Goal: Information Seeking & Learning: Learn about a topic

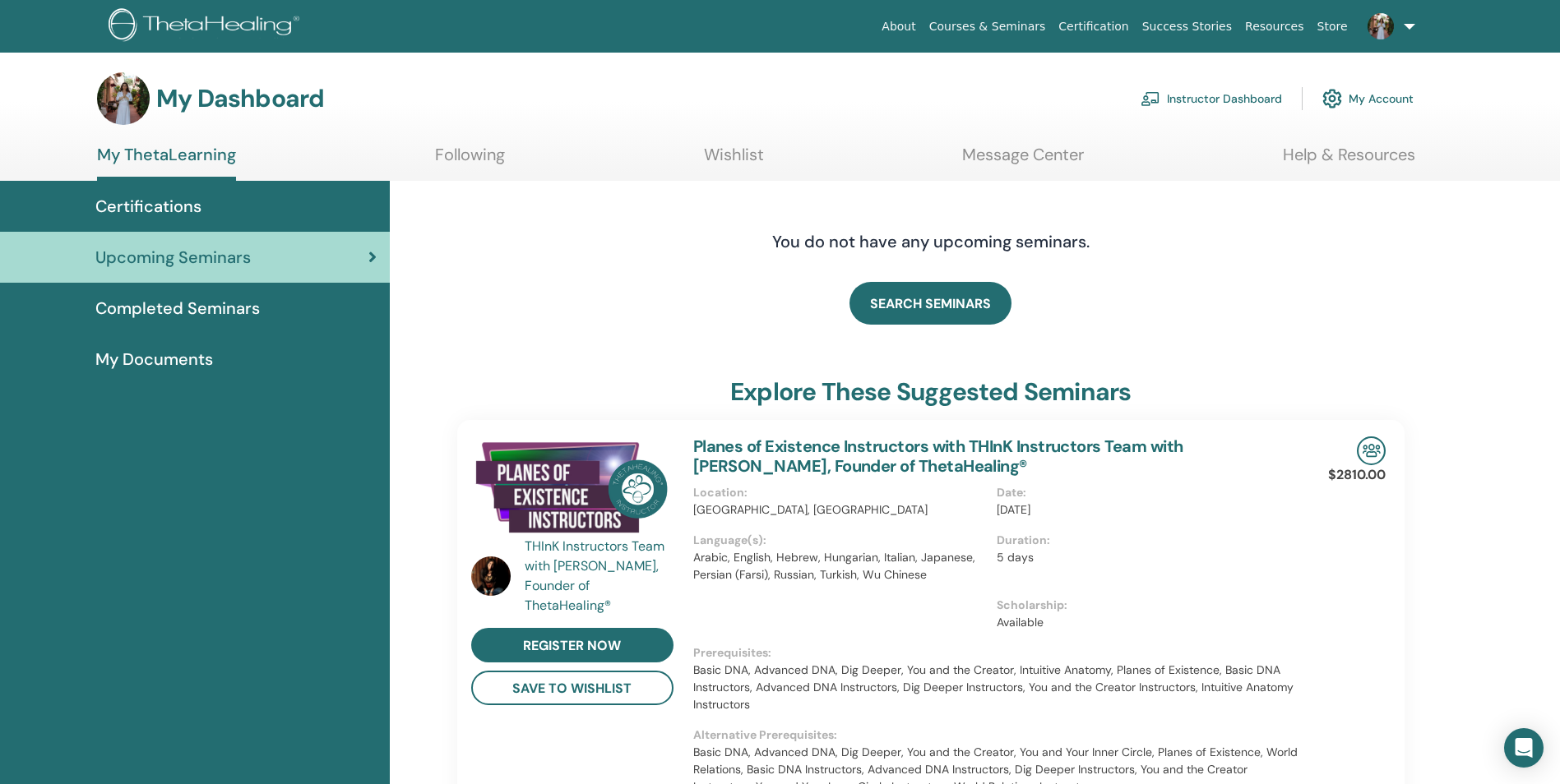
click at [223, 307] on span "Completed Seminars" at bounding box center [178, 308] width 164 height 25
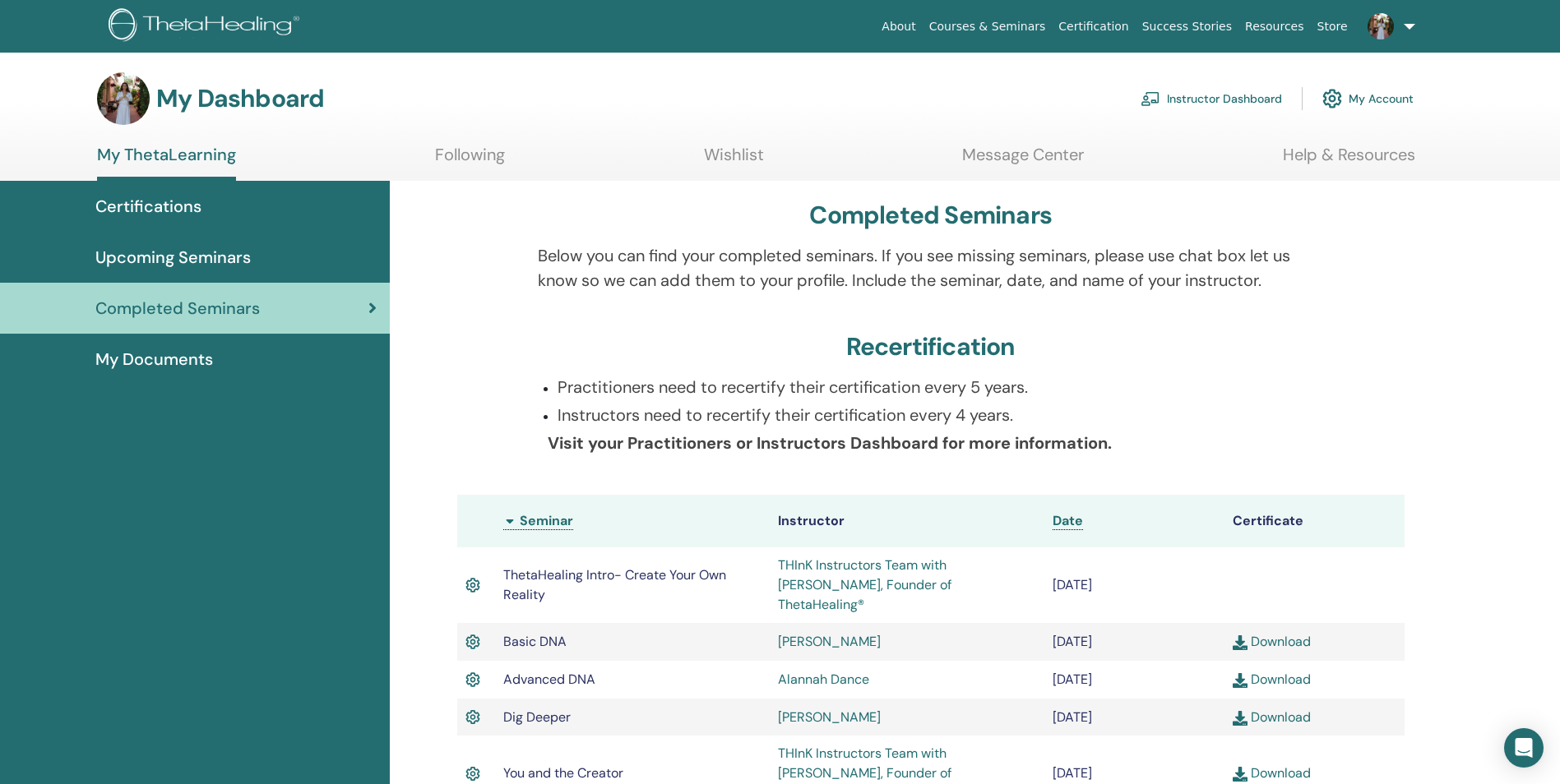
click at [1393, 99] on link "My Account" at bounding box center [1367, 98] width 91 height 36
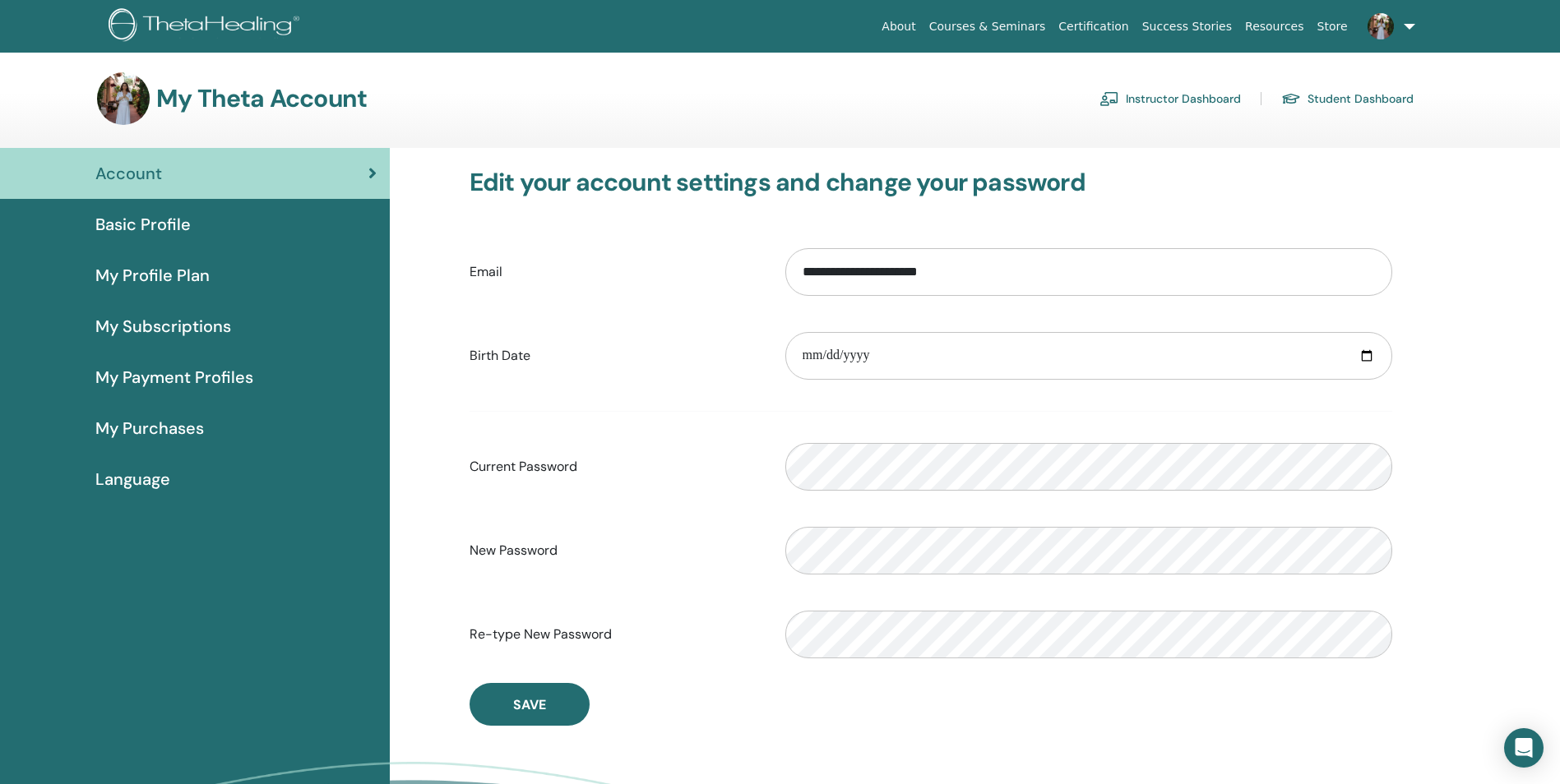
click at [1174, 96] on link "Instructor Dashboard" at bounding box center [1170, 99] width 141 height 27
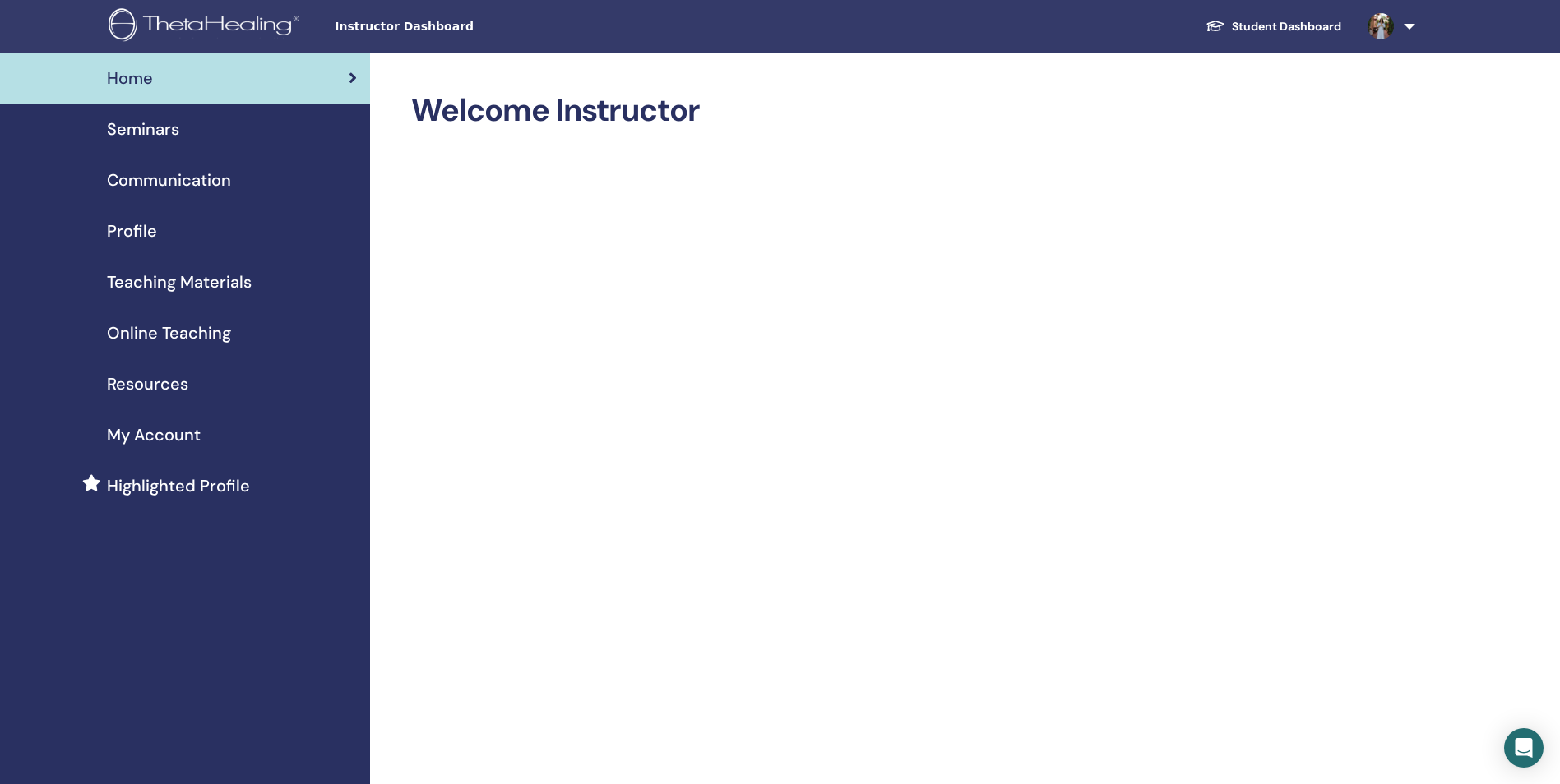
click at [128, 134] on span "Seminars" at bounding box center [143, 129] width 73 height 25
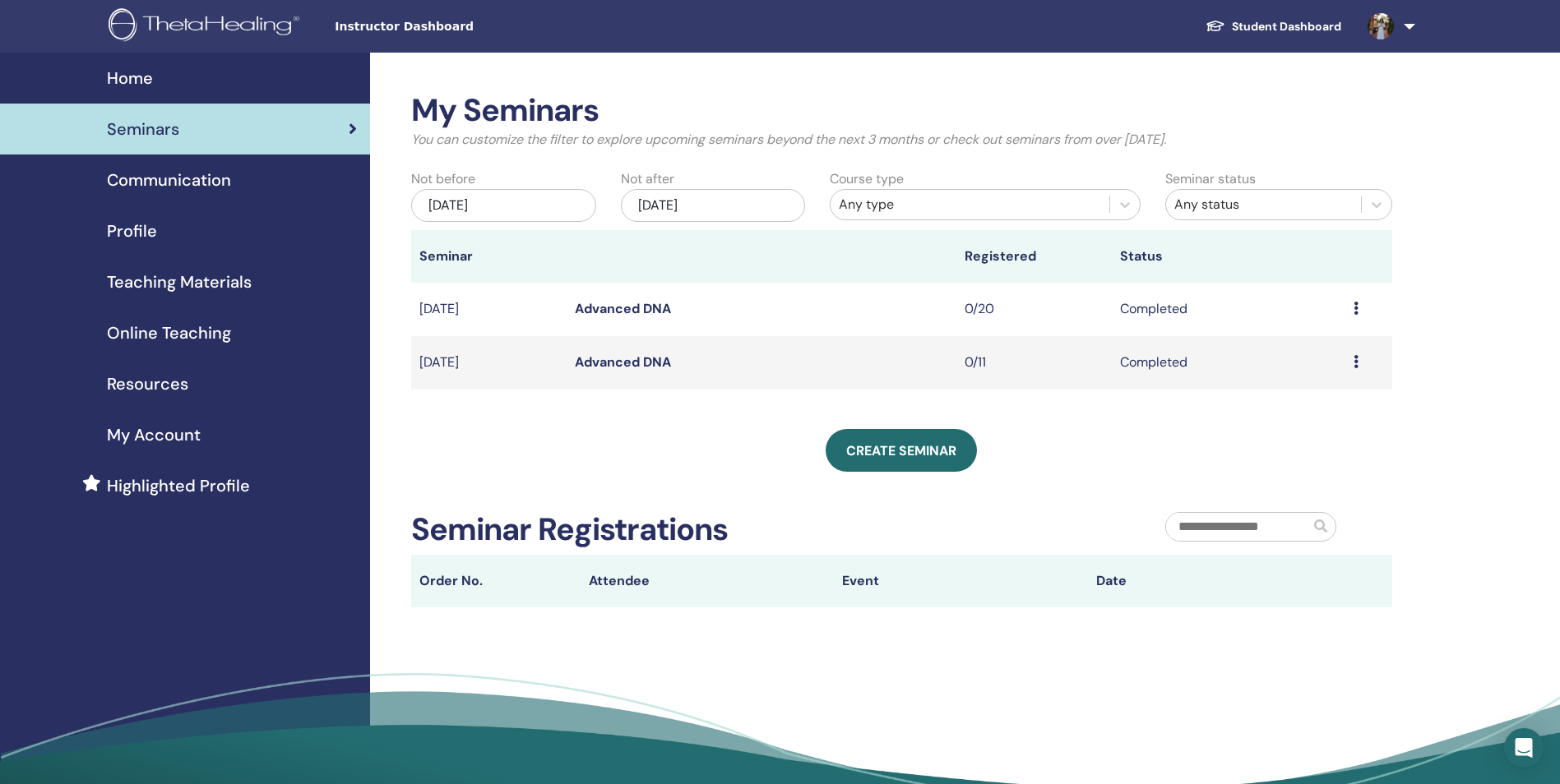
click at [1382, 27] on img at bounding box center [1380, 27] width 27 height 27
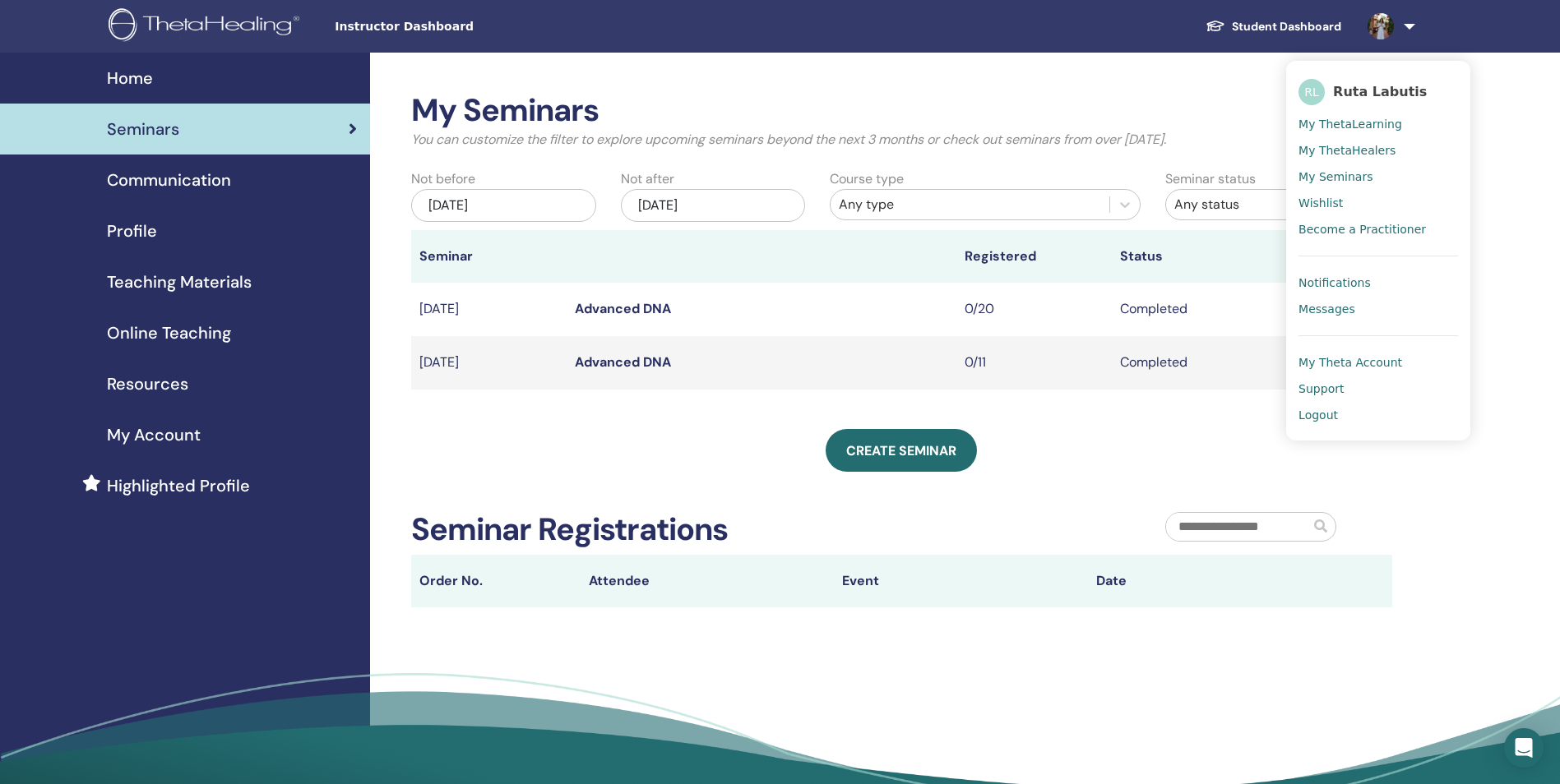
click at [1379, 27] on img at bounding box center [1380, 27] width 27 height 27
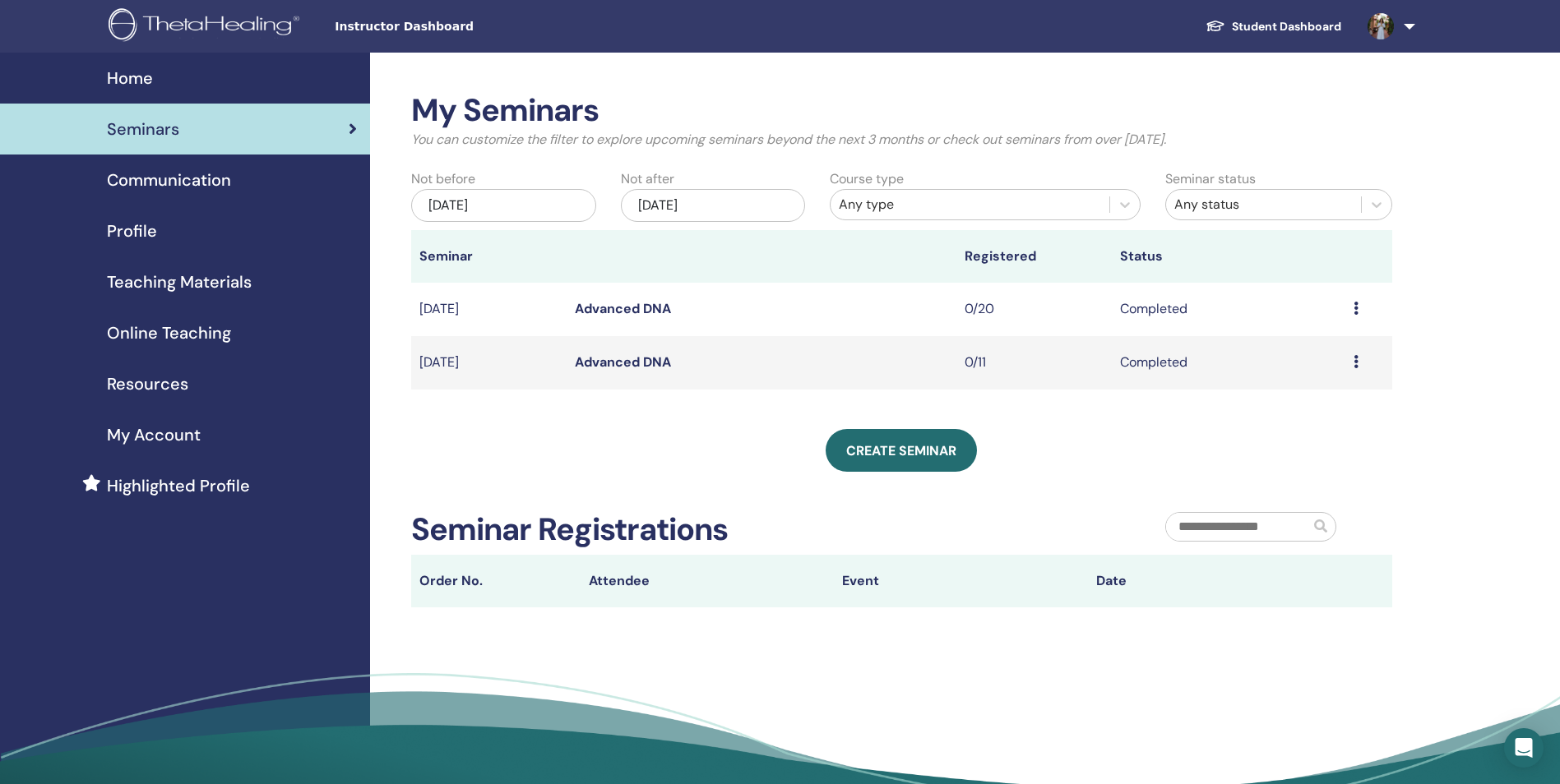
click at [154, 171] on span "Communication" at bounding box center [169, 180] width 124 height 25
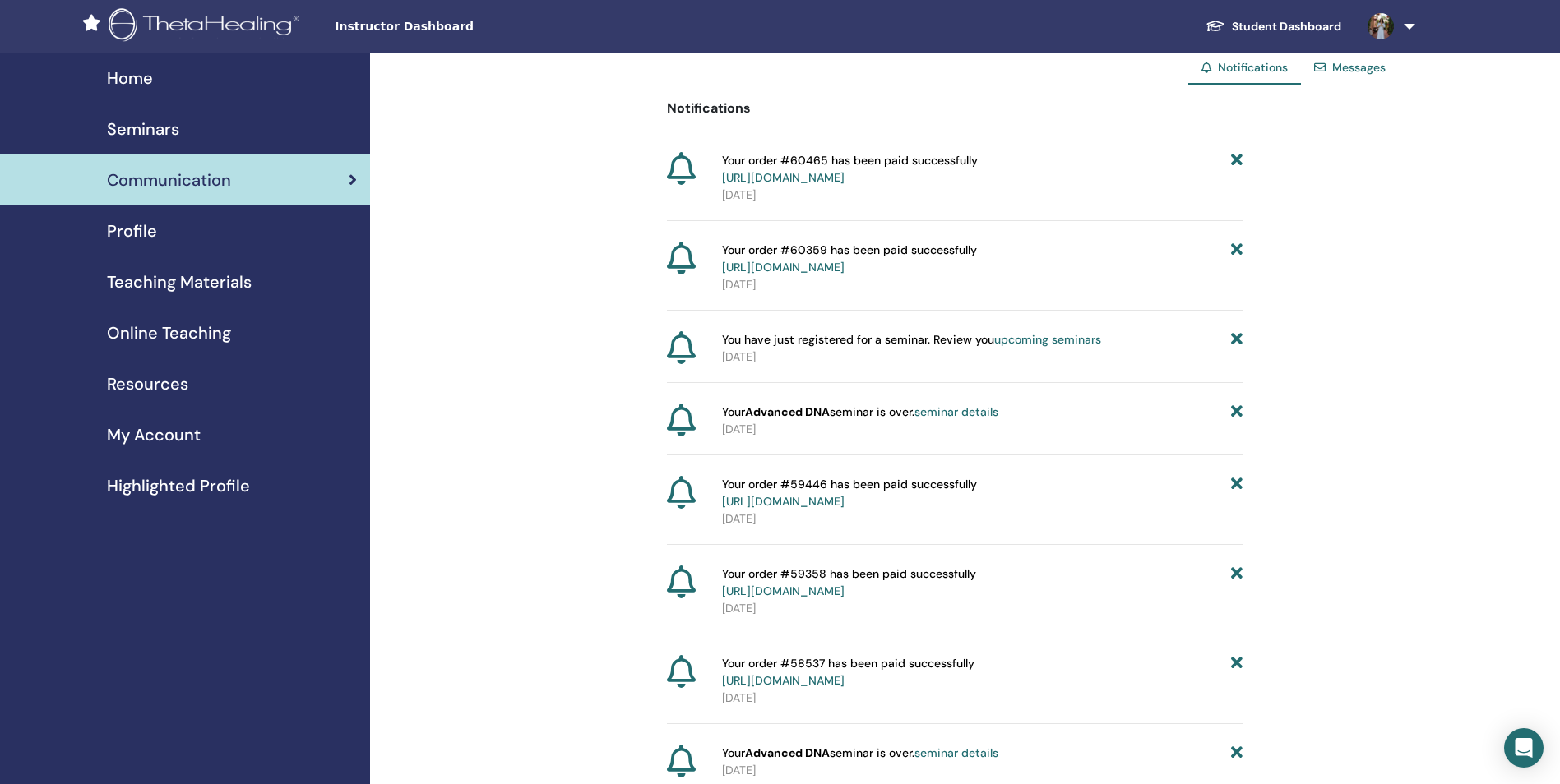
click at [142, 226] on span "Profile" at bounding box center [132, 231] width 50 height 25
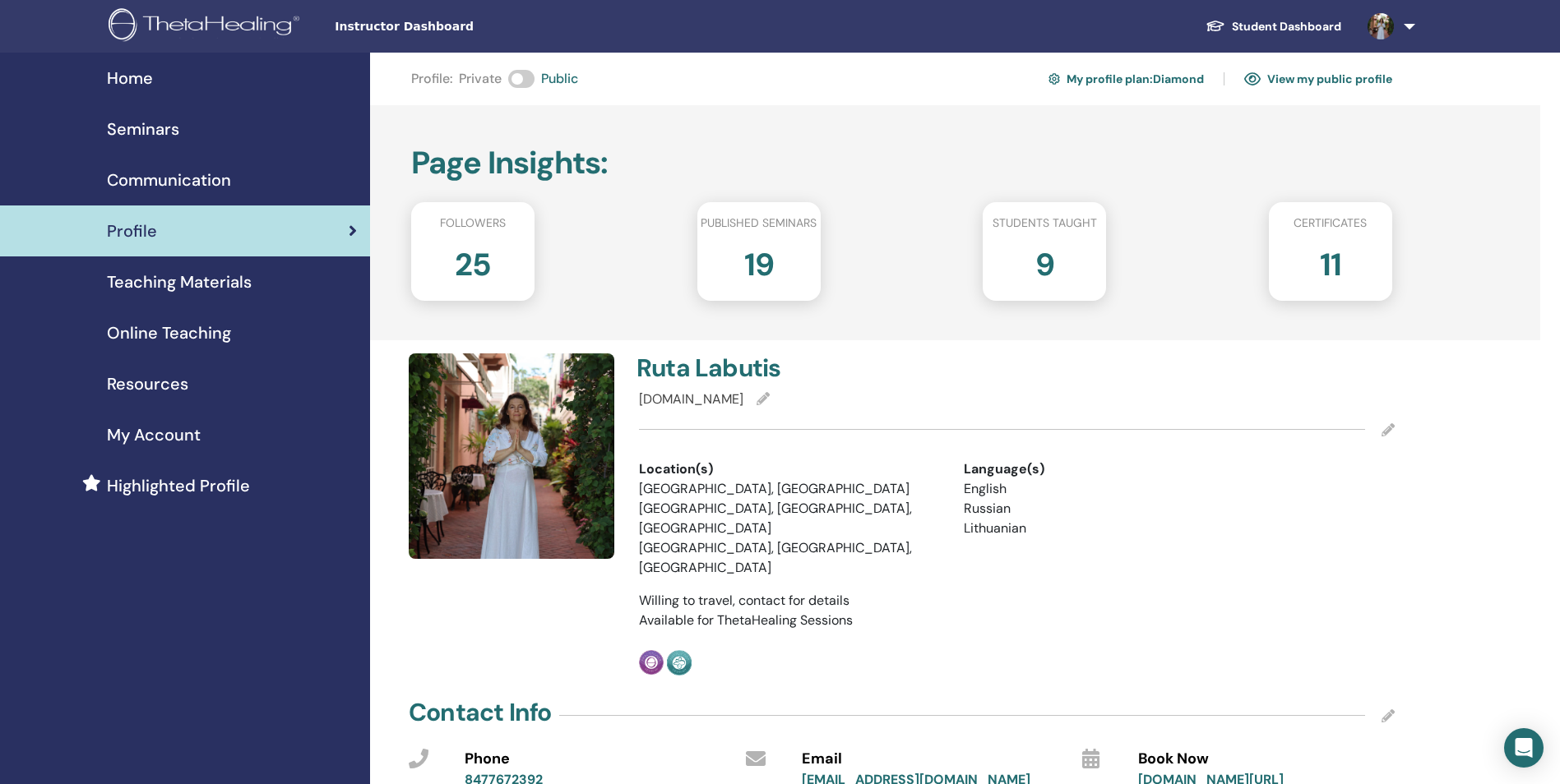
click at [217, 278] on span "Teaching Materials" at bounding box center [180, 282] width 145 height 25
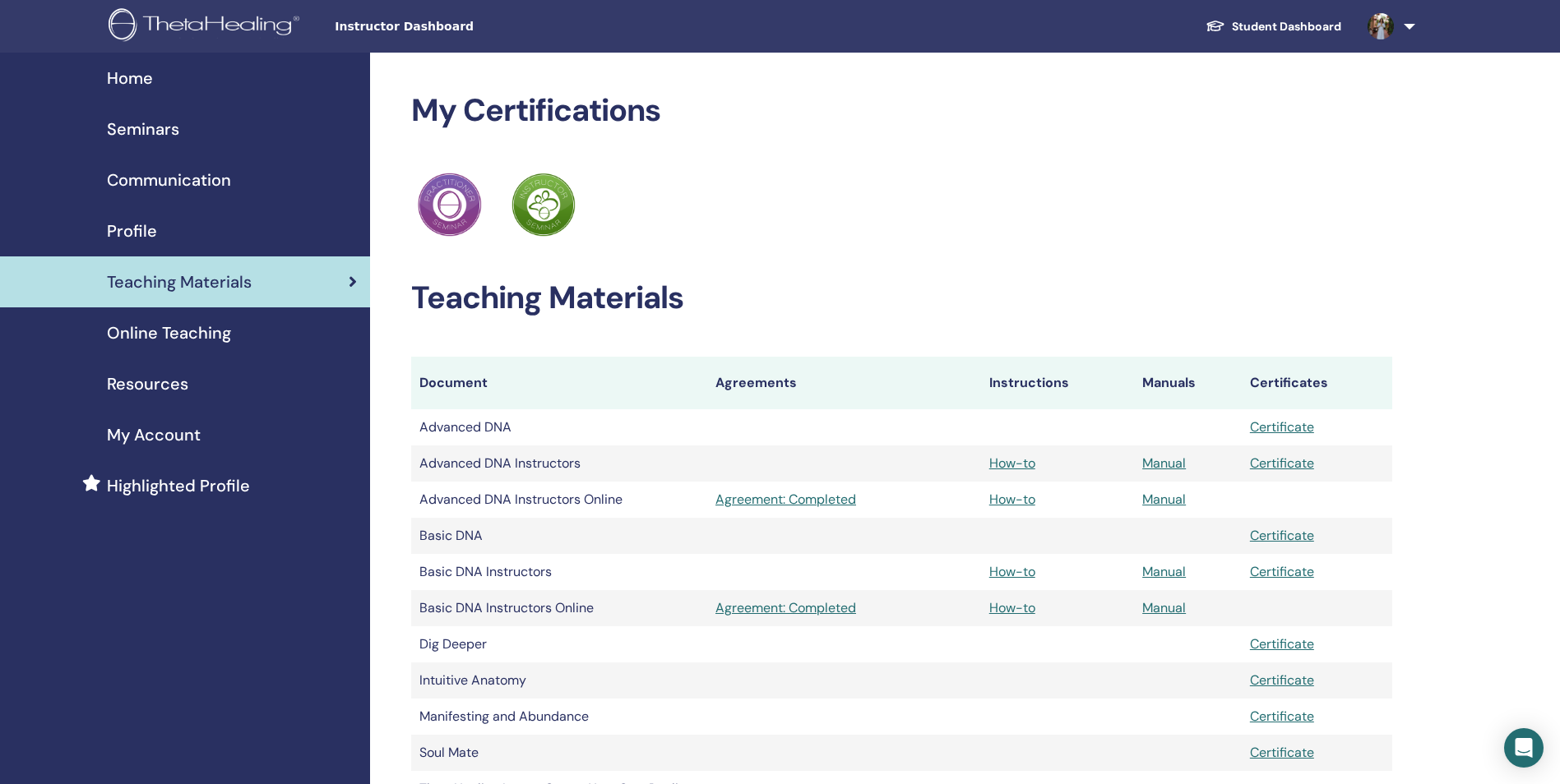
click at [158, 126] on span "Seminars" at bounding box center [143, 129] width 73 height 25
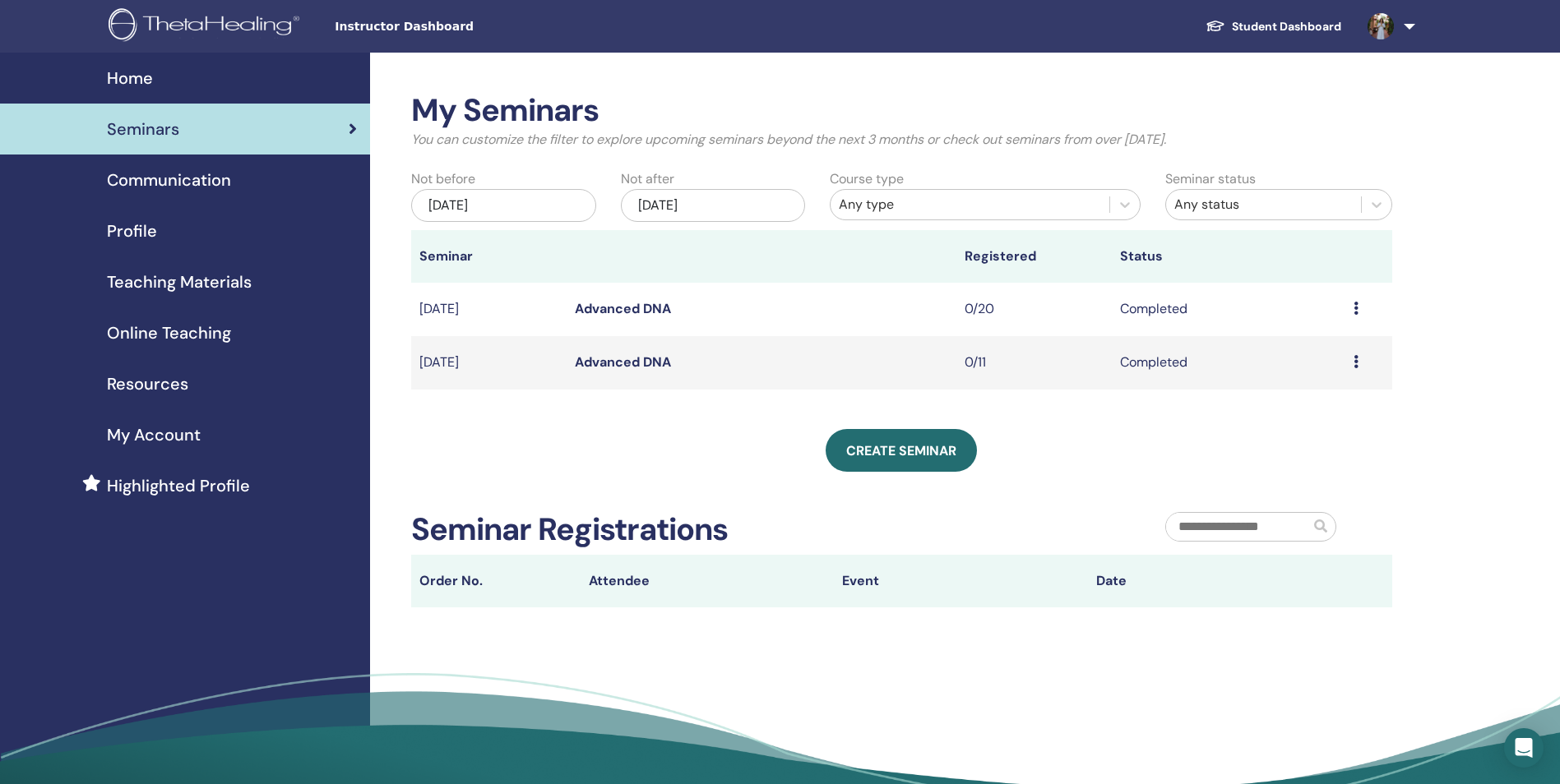
click at [1354, 307] on icon at bounding box center [1356, 308] width 5 height 13
click at [1420, 310] on div "My Seminars You can customize the filter to explore upcoming seminars beyond th…" at bounding box center [954, 445] width 1170 height 785
click at [919, 458] on span "Create seminar" at bounding box center [901, 451] width 111 height 18
click at [123, 377] on span "Resources" at bounding box center [148, 384] width 81 height 25
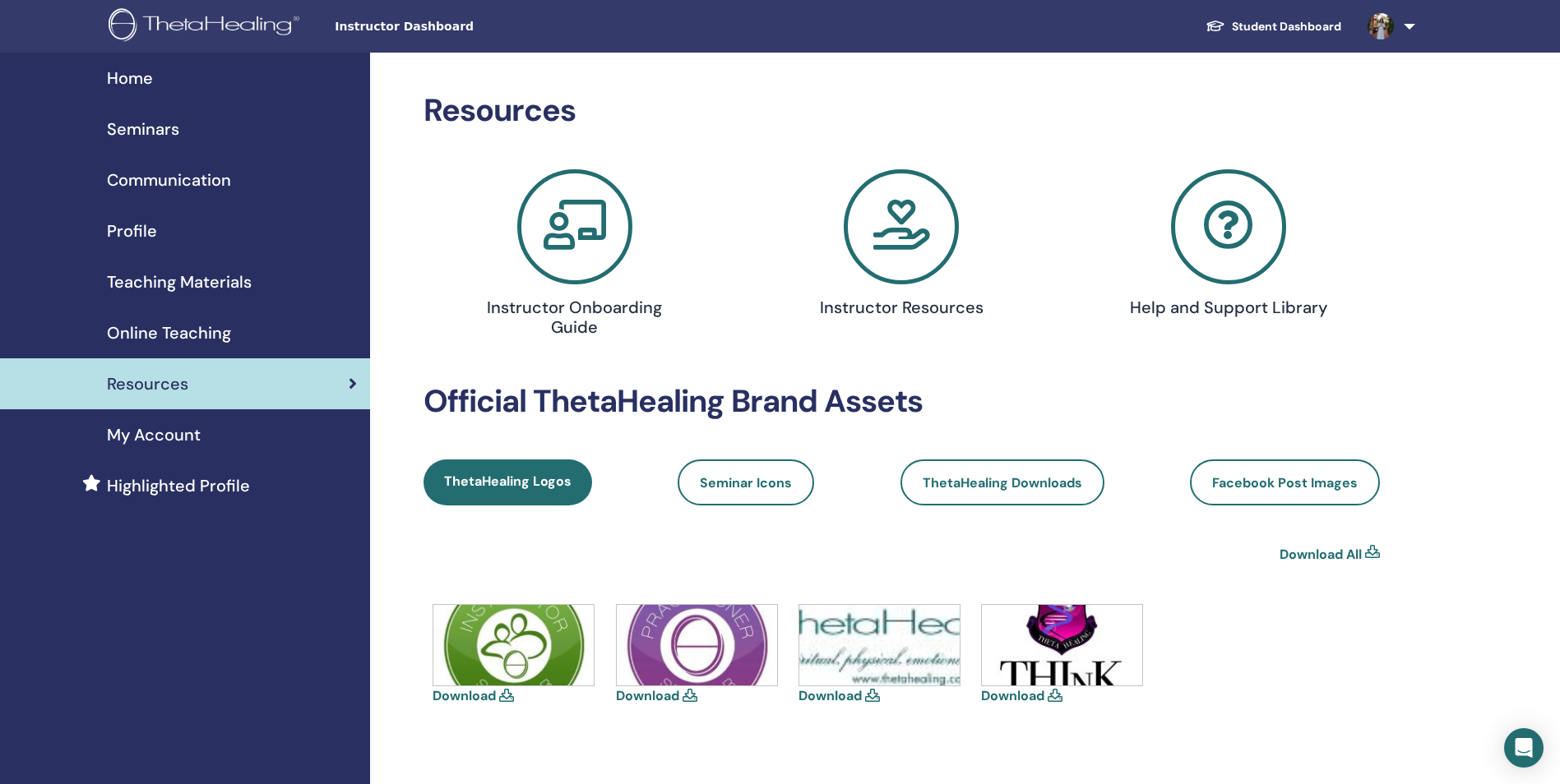
click at [563, 311] on h4 "Instructor Onboarding Guide" at bounding box center [575, 317] width 216 height 40
click at [929, 257] on icon at bounding box center [901, 227] width 115 height 115
click at [1196, 316] on h4 "Help and Support Library" at bounding box center [1228, 308] width 216 height 19
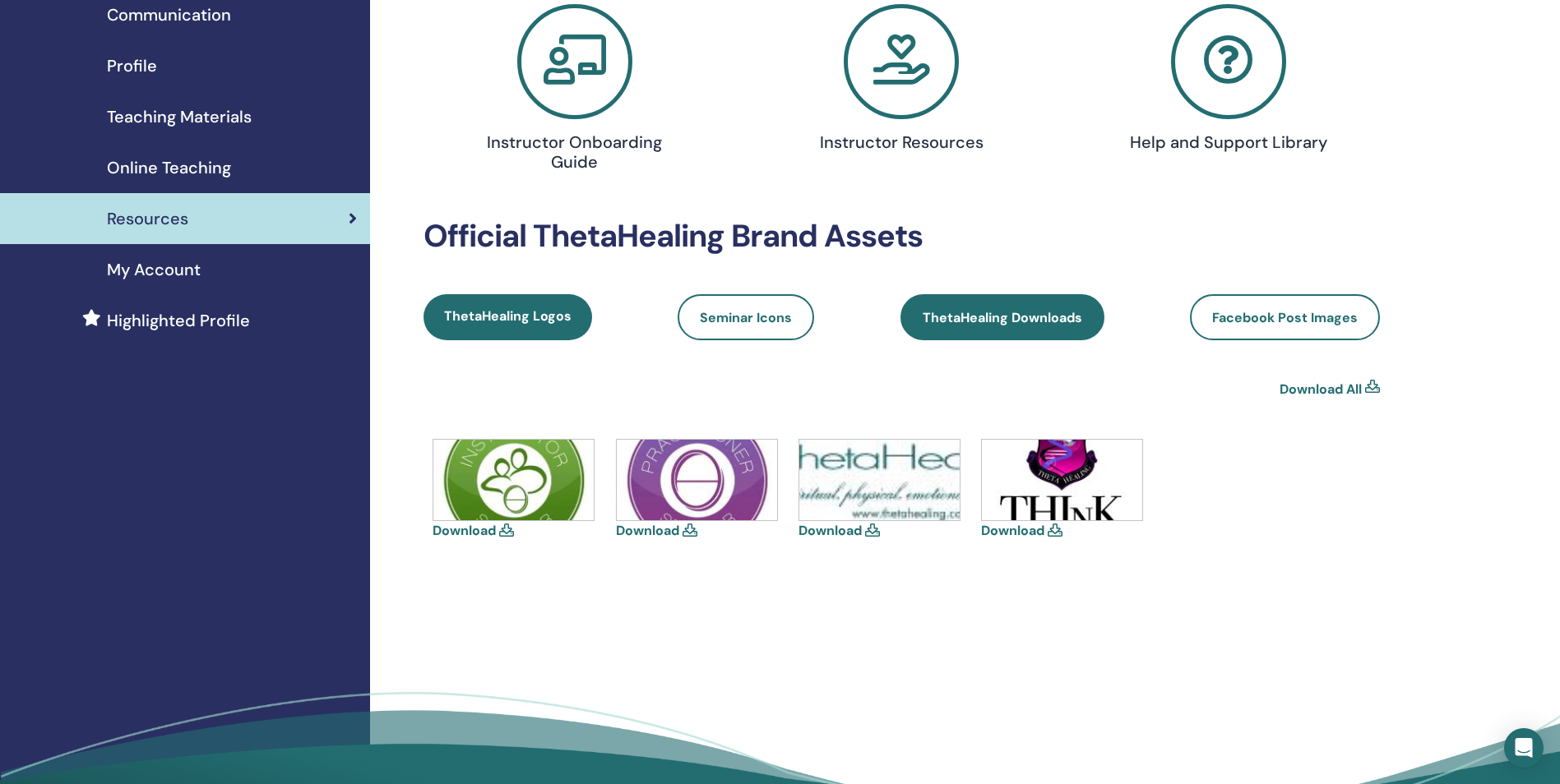
scroll to position [164, 0]
click at [1005, 335] on link "ThetaHealing Downloads" at bounding box center [1002, 318] width 204 height 46
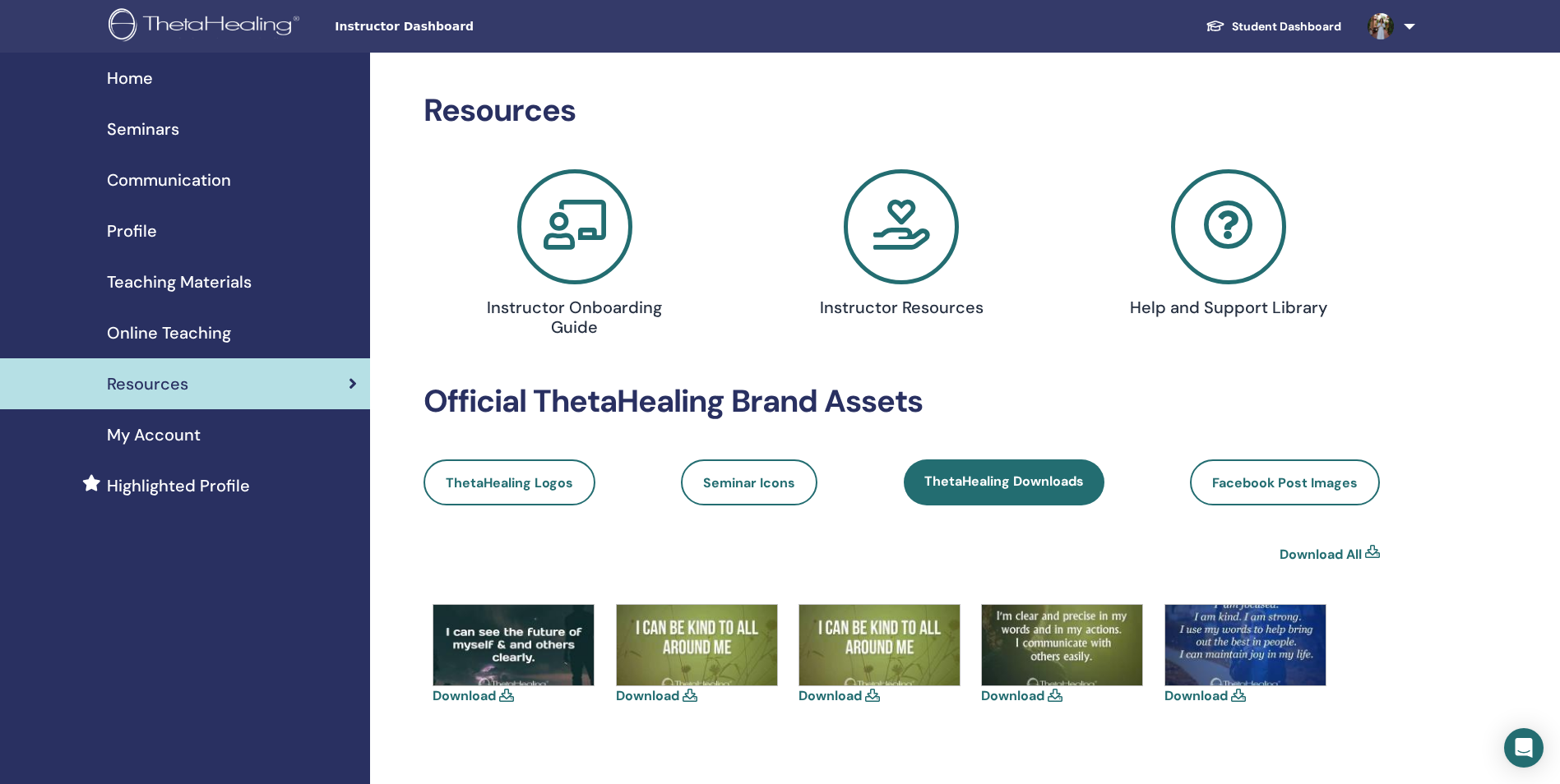
click at [571, 276] on icon at bounding box center [575, 227] width 115 height 115
click at [167, 338] on span "Online Teaching" at bounding box center [169, 333] width 124 height 25
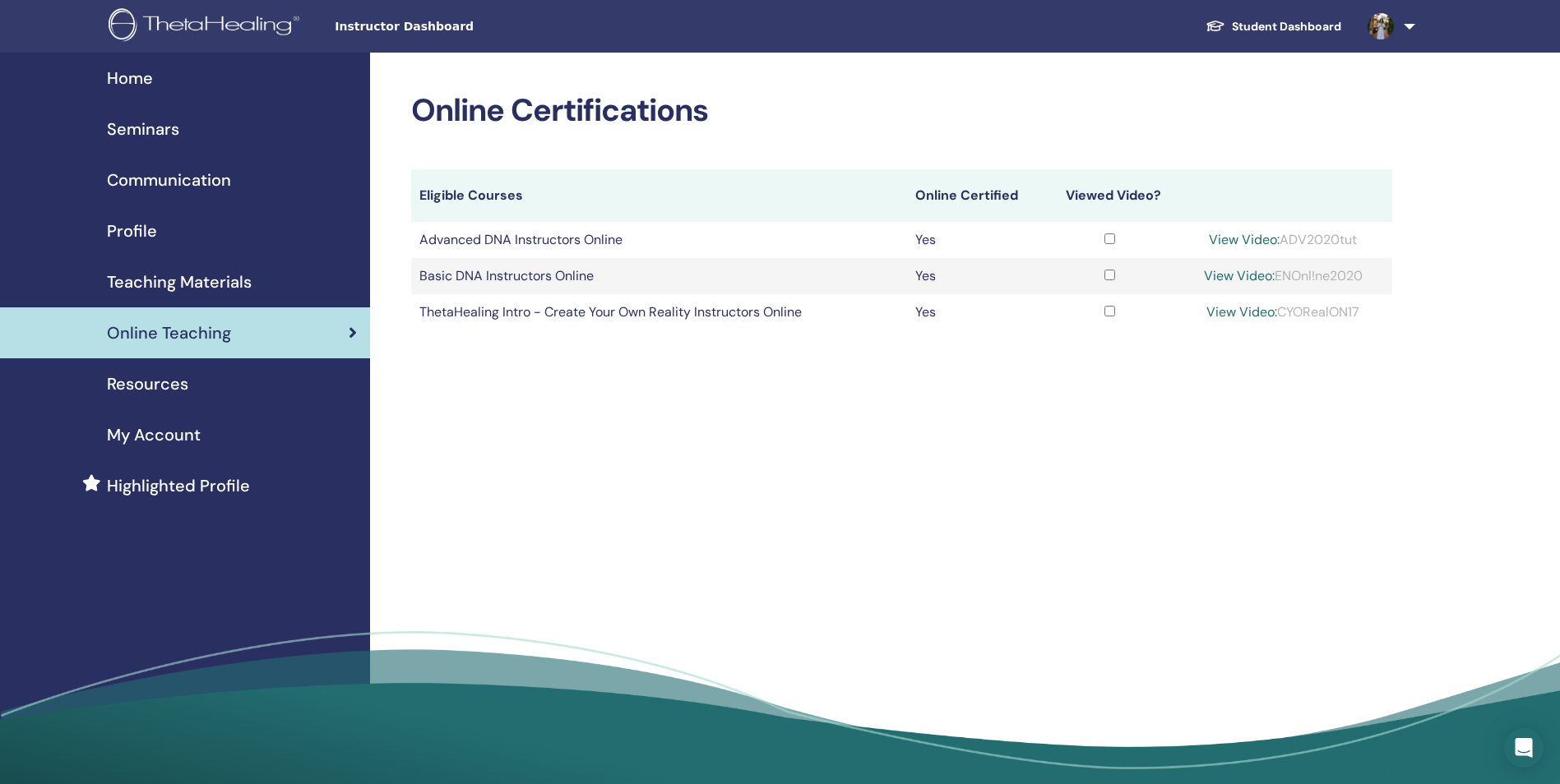
click at [1227, 316] on link "View Video:" at bounding box center [1242, 312] width 71 height 18
click at [777, 316] on td "ThetaHealing Intro - Create Your Own Reality Instructors Online" at bounding box center [659, 312] width 496 height 36
click at [1247, 308] on link "View Video:" at bounding box center [1242, 312] width 71 height 18
click at [1255, 310] on link "View Video:" at bounding box center [1242, 312] width 71 height 18
click at [1223, 310] on link "View Video:" at bounding box center [1242, 312] width 71 height 18
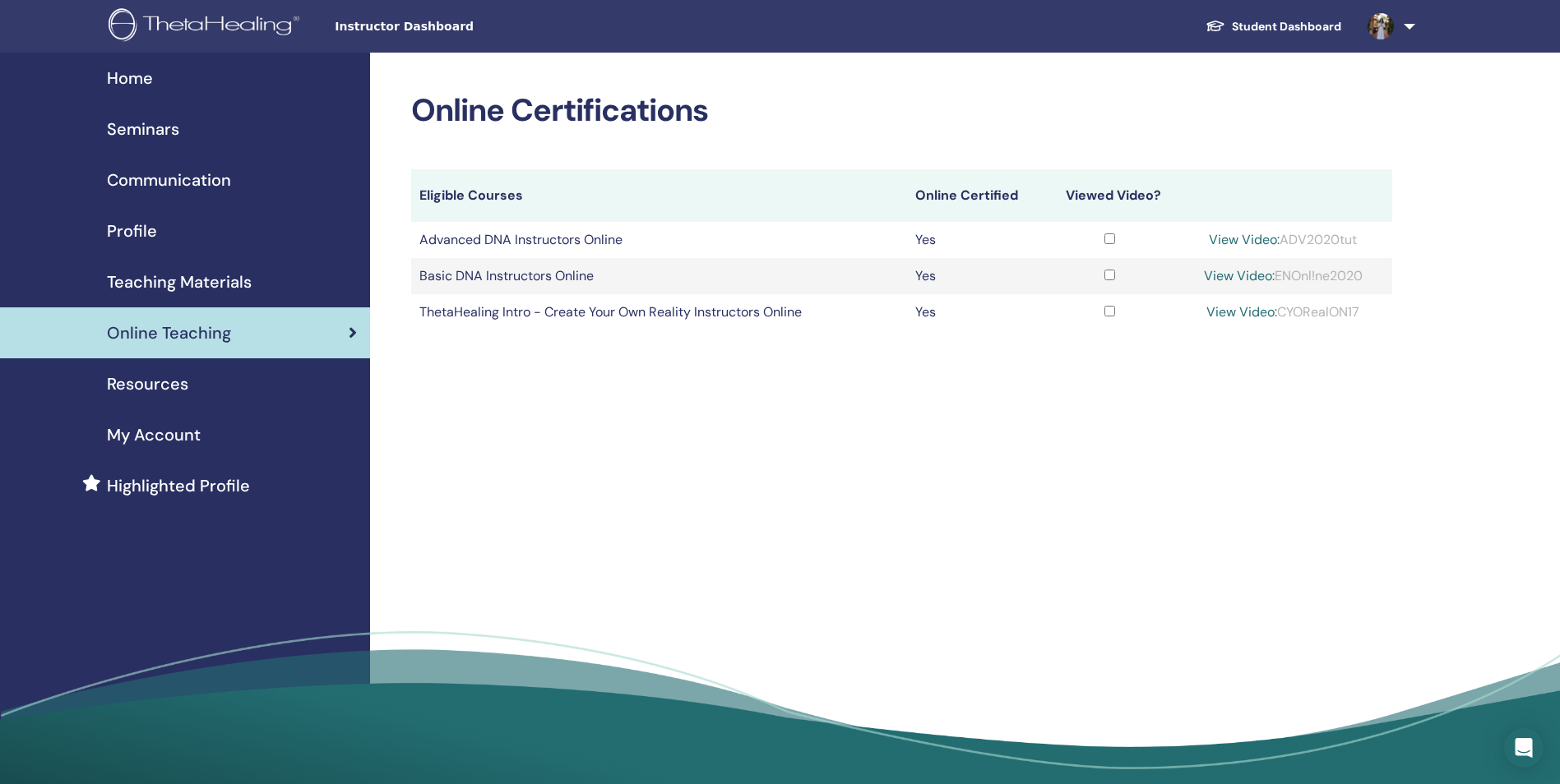
click at [1245, 312] on link "View Video:" at bounding box center [1242, 312] width 71 height 18
click at [1236, 232] on link "View Video:" at bounding box center [1244, 240] width 71 height 18
click at [1226, 312] on link "View Video:" at bounding box center [1242, 312] width 71 height 18
